Goal: Task Accomplishment & Management: Use online tool/utility

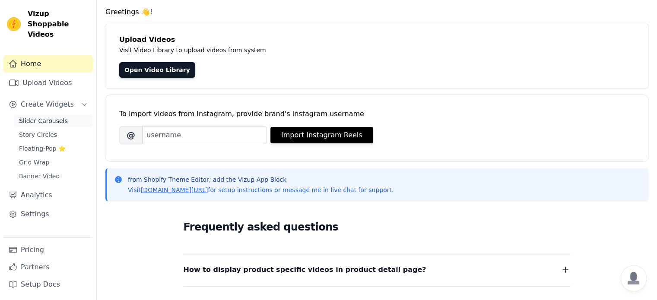
scroll to position [43, 0]
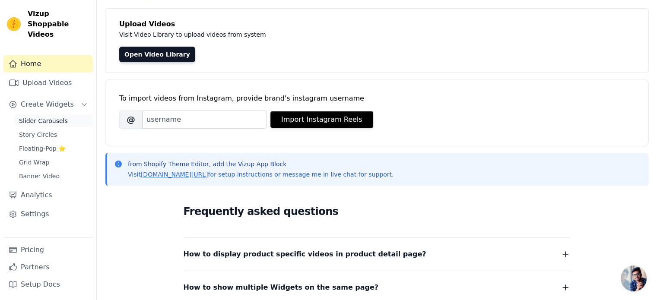
click at [37, 117] on span "Slider Carousels" at bounding box center [43, 121] width 49 height 9
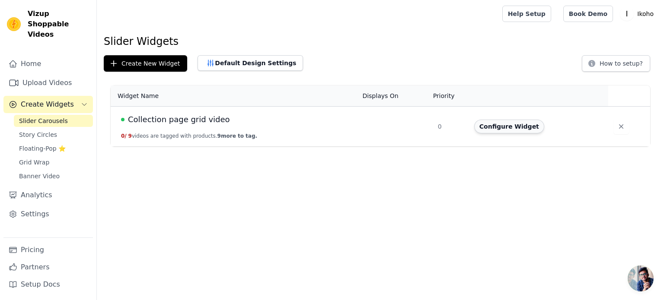
click at [516, 129] on button "Configure Widget" at bounding box center [509, 127] width 70 height 14
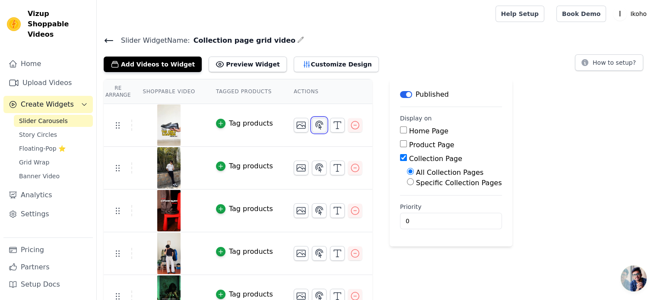
click at [314, 125] on icon "button" at bounding box center [319, 125] width 10 height 10
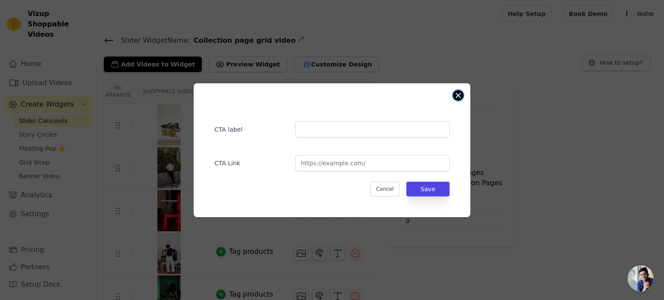
click at [462, 93] on button "Close modal" at bounding box center [458, 95] width 10 height 10
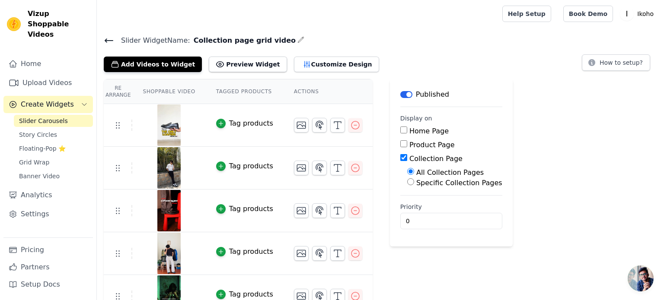
click at [159, 129] on img at bounding box center [169, 125] width 24 height 41
click at [299, 137] on td at bounding box center [328, 121] width 89 height 35
click at [161, 128] on img at bounding box center [169, 125] width 24 height 41
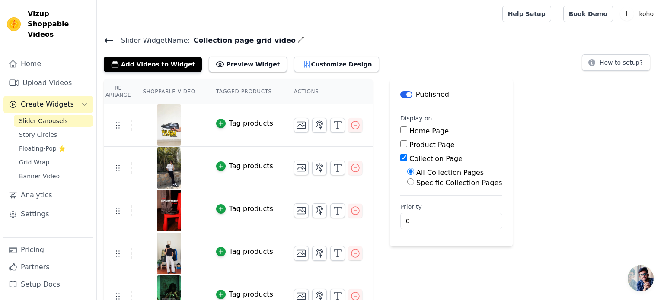
click at [179, 127] on div at bounding box center [169, 125] width 72 height 41
click at [518, 129] on div "Re Arrange Shoppable Video Tagged Products Actions Tag products Tag products Ta…" at bounding box center [380, 284] width 567 height 410
click at [166, 130] on img at bounding box center [169, 125] width 24 height 41
click at [575, 218] on div "Re Arrange Shoppable Video Tagged Products Actions Tag products Tag products Ta…" at bounding box center [380, 284] width 567 height 410
click at [50, 117] on span "Slider Carousels" at bounding box center [43, 121] width 49 height 9
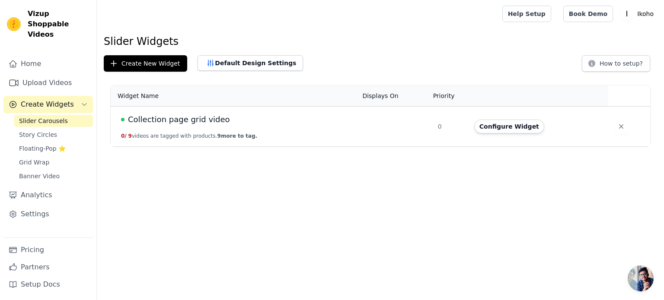
click at [153, 118] on span "Collection page grid video" at bounding box center [179, 120] width 102 height 12
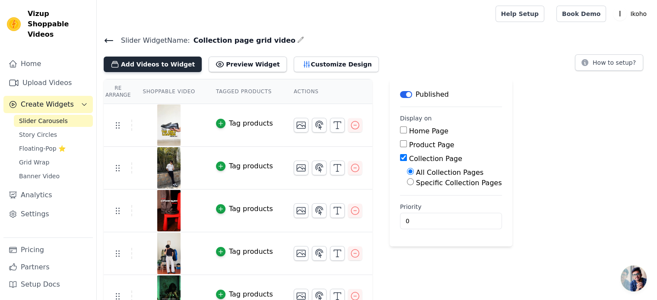
click at [152, 66] on button "Add Videos to Widget" at bounding box center [153, 65] width 98 height 16
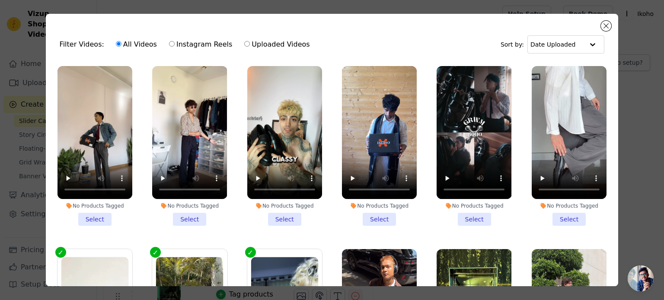
click at [197, 48] on label "Instagram Reels" at bounding box center [201, 44] width 64 height 11
click at [175, 47] on input "Instagram Reels" at bounding box center [172, 44] width 6 height 6
radio input "true"
click at [169, 47] on input "Instagram Reels" at bounding box center [172, 44] width 6 height 6
click at [269, 47] on label "Uploaded Videos" at bounding box center [277, 44] width 66 height 11
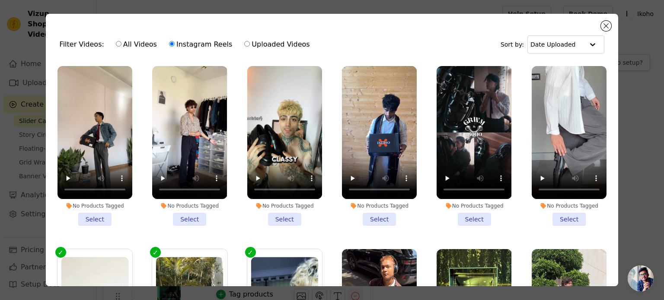
click at [250, 47] on input "Uploaded Videos" at bounding box center [247, 44] width 6 height 6
radio input "true"
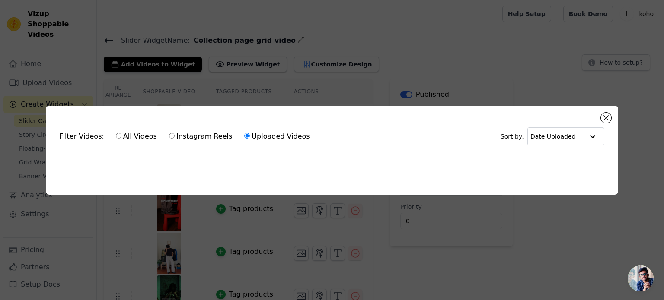
click at [177, 133] on label "Instagram Reels" at bounding box center [201, 136] width 64 height 11
click at [175, 133] on input "Instagram Reels" at bounding box center [172, 136] width 6 height 6
radio input "true"
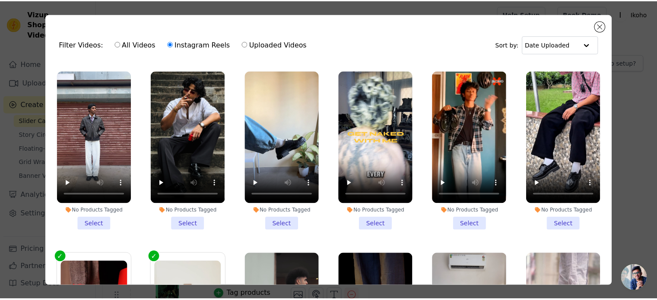
scroll to position [250, 0]
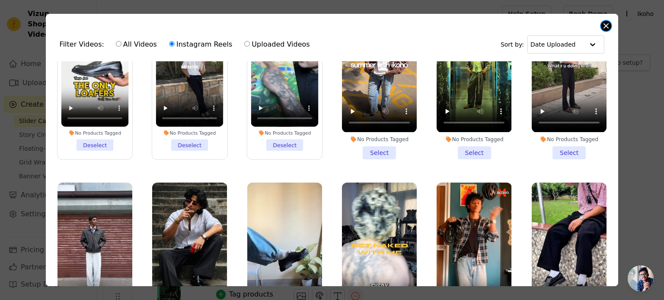
click at [605, 23] on button "Close modal" at bounding box center [606, 26] width 10 height 10
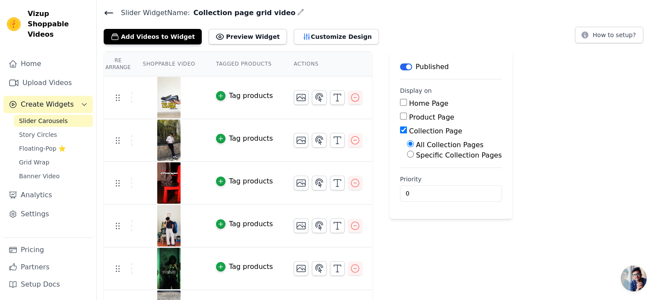
scroll to position [43, 0]
